Goal: Check status: Check status

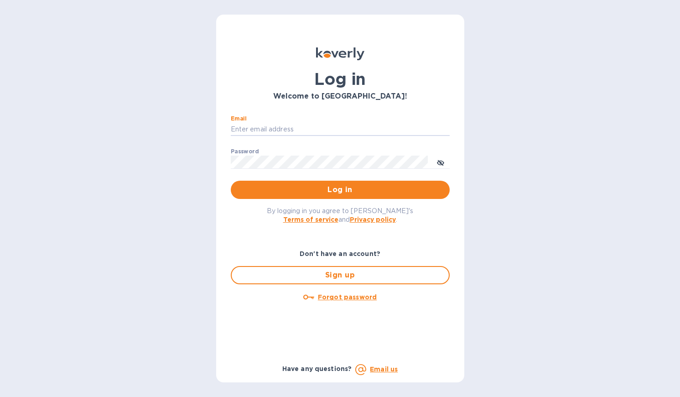
type input "Create@ettohome.com"
click at [340, 189] on button "Log in" at bounding box center [340, 190] width 219 height 18
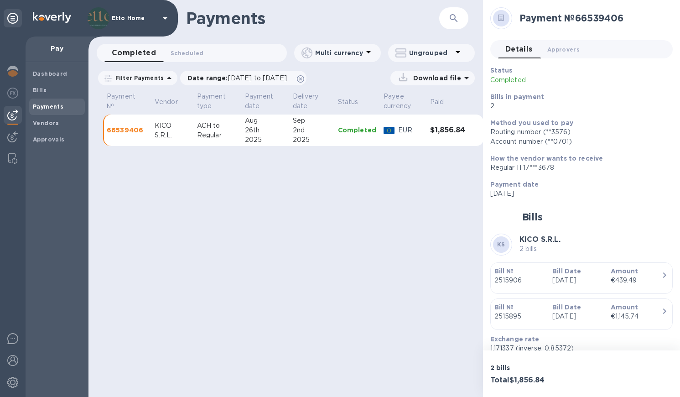
click at [328, 131] on div "2nd" at bounding box center [312, 130] width 38 height 10
click at [446, 131] on h3 "$1,856.84" at bounding box center [447, 130] width 35 height 9
click at [132, 132] on p "66539406" at bounding box center [127, 129] width 41 height 9
click at [138, 128] on p "66539406" at bounding box center [127, 129] width 41 height 9
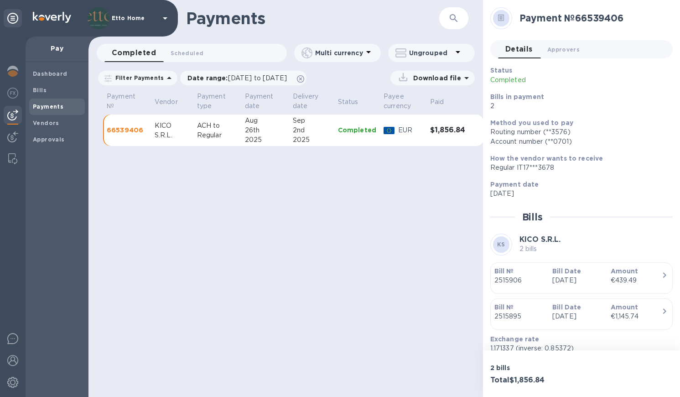
scroll to position [4, 0]
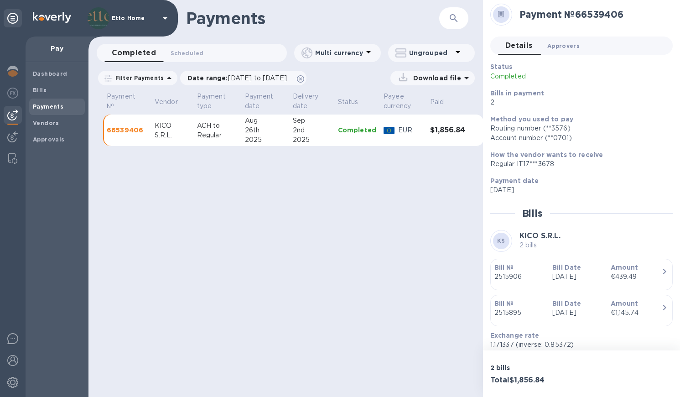
click at [562, 45] on span "Approvers 0" at bounding box center [564, 46] width 32 height 10
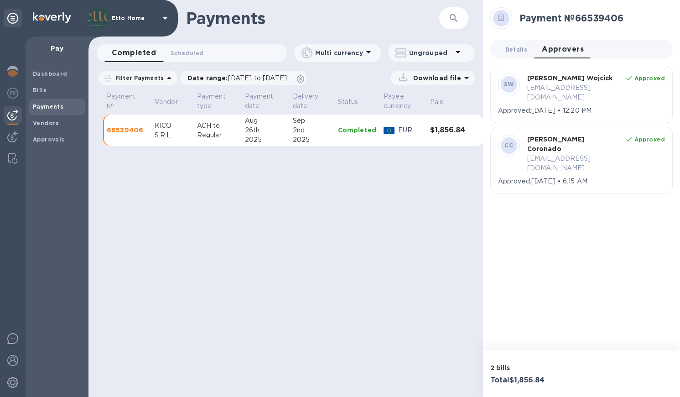
click at [515, 48] on span "Details 0" at bounding box center [517, 50] width 22 height 10
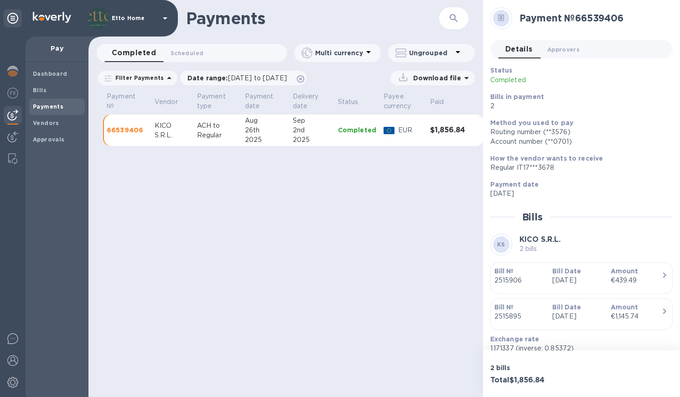
click at [378, 245] on div "Payments ​ Completed 0 Scheduled 0 Multi currency Ungrouped Filter Payments Dat…" at bounding box center [286, 198] width 395 height 397
click at [130, 135] on td "66539406" at bounding box center [127, 131] width 48 height 32
click at [450, 131] on h3 "$1,856.84" at bounding box center [447, 130] width 35 height 9
click at [364, 131] on p "Completed" at bounding box center [357, 129] width 38 height 9
click at [324, 127] on div "2nd" at bounding box center [312, 130] width 38 height 10
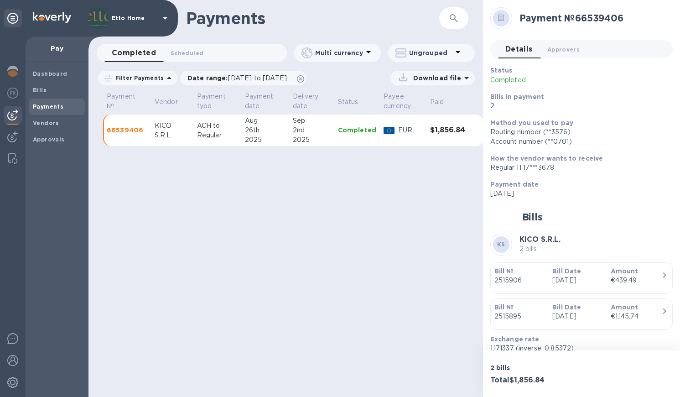
click at [324, 127] on div "2nd" at bounding box center [312, 130] width 38 height 10
